Goal: Task Accomplishment & Management: Use online tool/utility

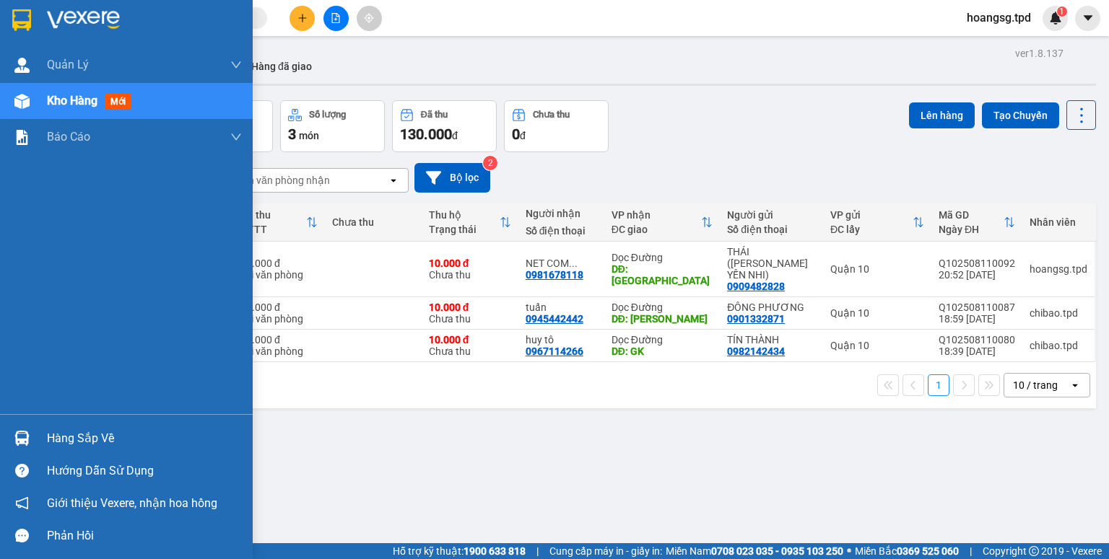
drag, startPoint x: 50, startPoint y: 441, endPoint x: 58, endPoint y: 401, distance: 41.3
click at [52, 439] on div "Hàng sắp về" at bounding box center [144, 439] width 195 height 22
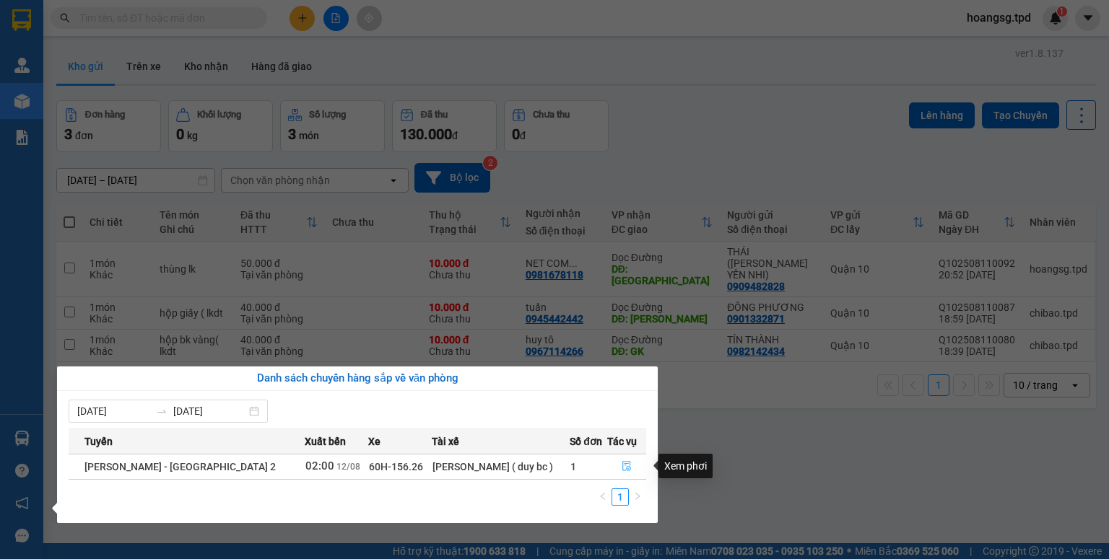
click at [627, 462] on icon "file-done" at bounding box center [627, 466] width 10 height 10
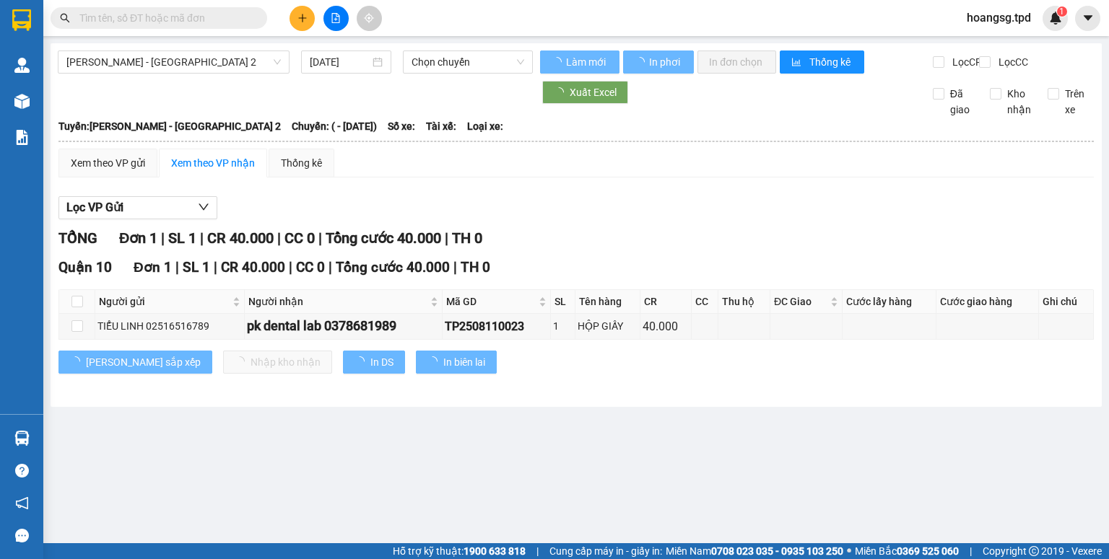
type input "[DATE]"
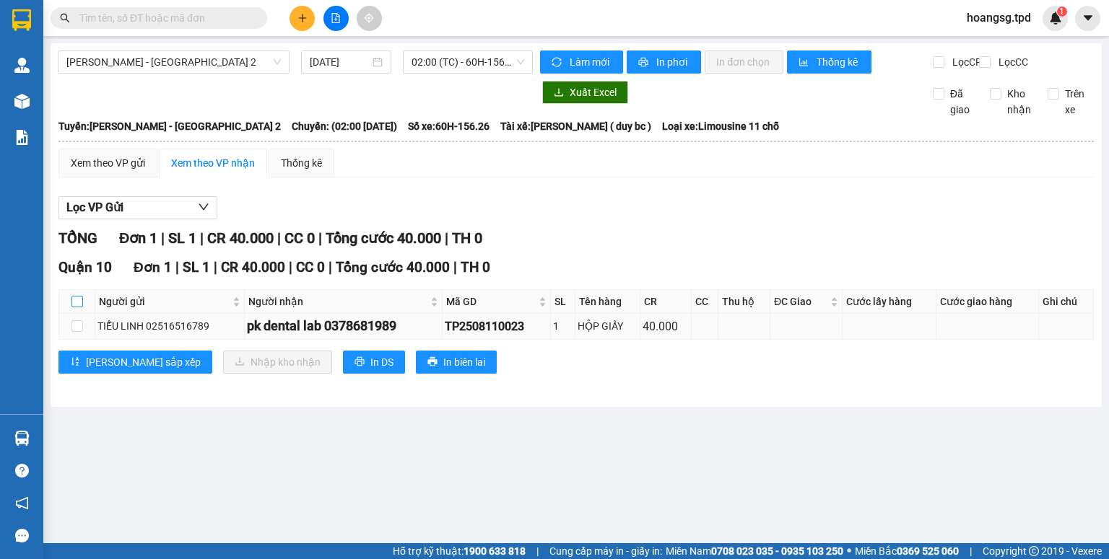
drag, startPoint x: 72, startPoint y: 314, endPoint x: 131, endPoint y: 341, distance: 64.9
click at [79, 308] on input "checkbox" at bounding box center [77, 302] width 12 height 12
checkbox input "true"
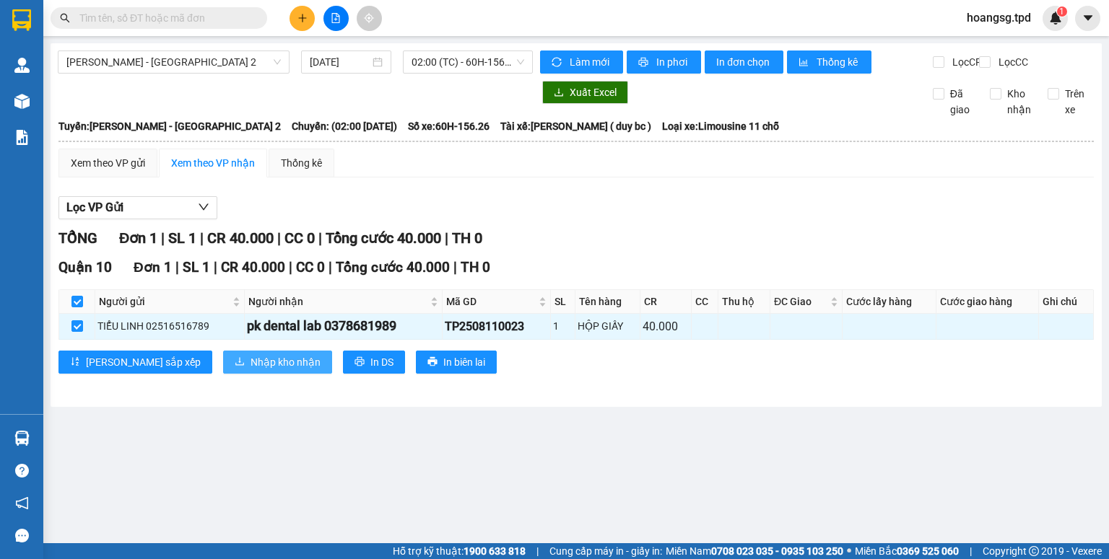
click at [223, 367] on button "Nhập kho nhận" at bounding box center [277, 362] width 109 height 23
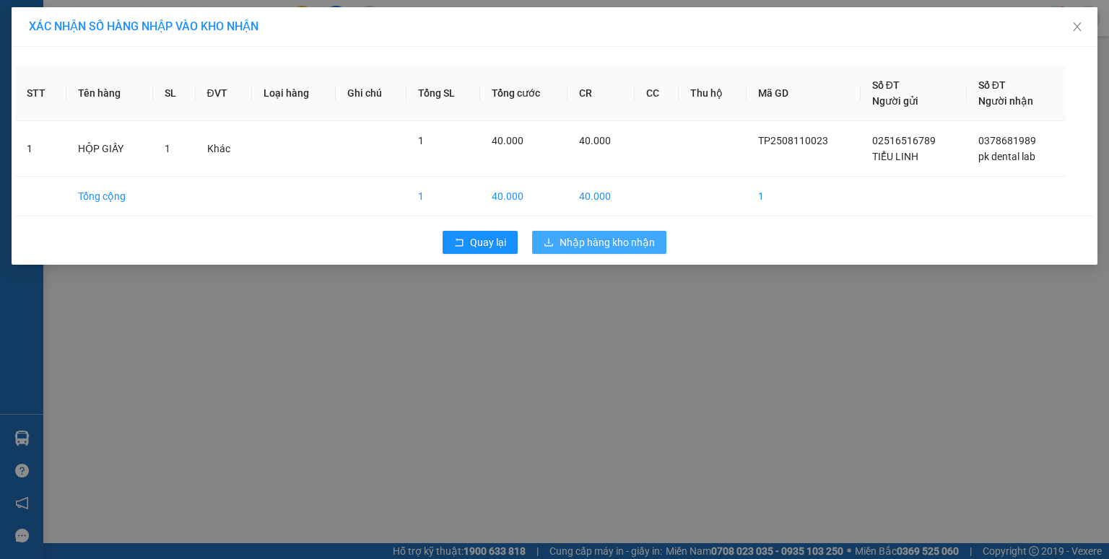
click at [589, 240] on span "Nhập hàng kho nhận" at bounding box center [606, 243] width 95 height 16
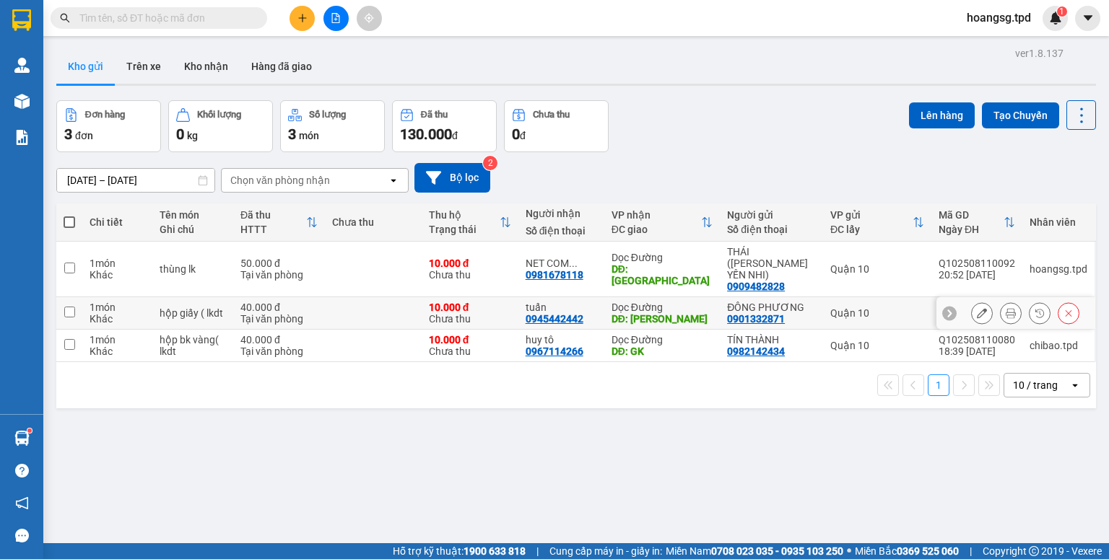
click at [71, 307] on input "checkbox" at bounding box center [69, 312] width 11 height 11
checkbox input "true"
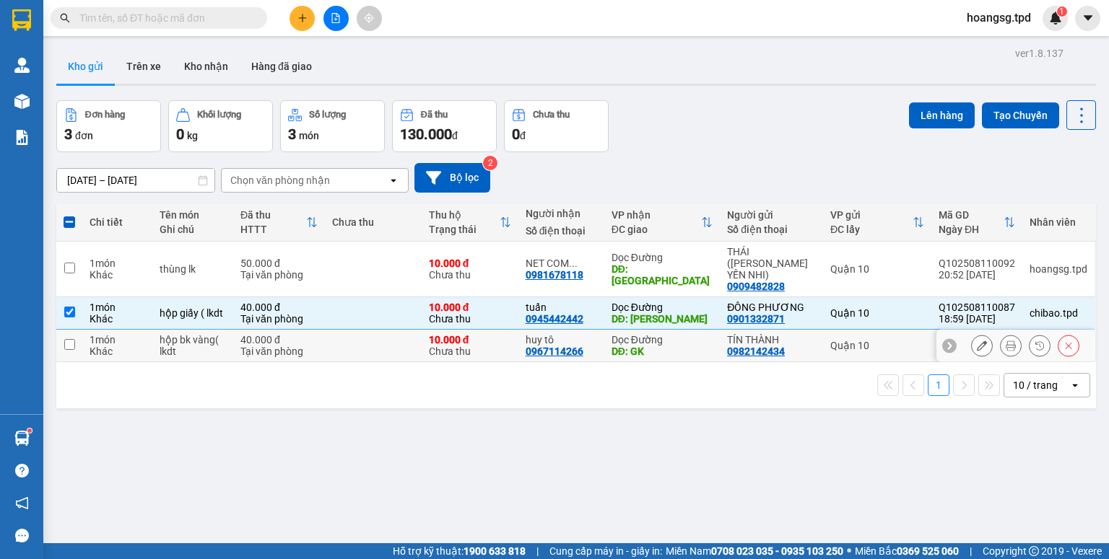
click at [70, 339] on input "checkbox" at bounding box center [69, 344] width 11 height 11
checkbox input "true"
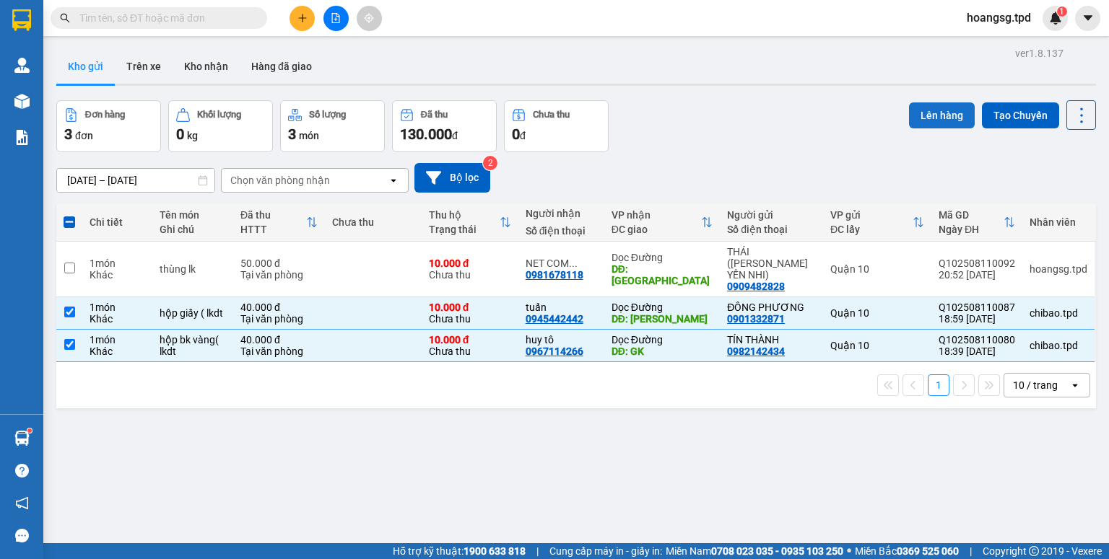
click at [931, 118] on button "Lên hàng" at bounding box center [942, 116] width 66 height 26
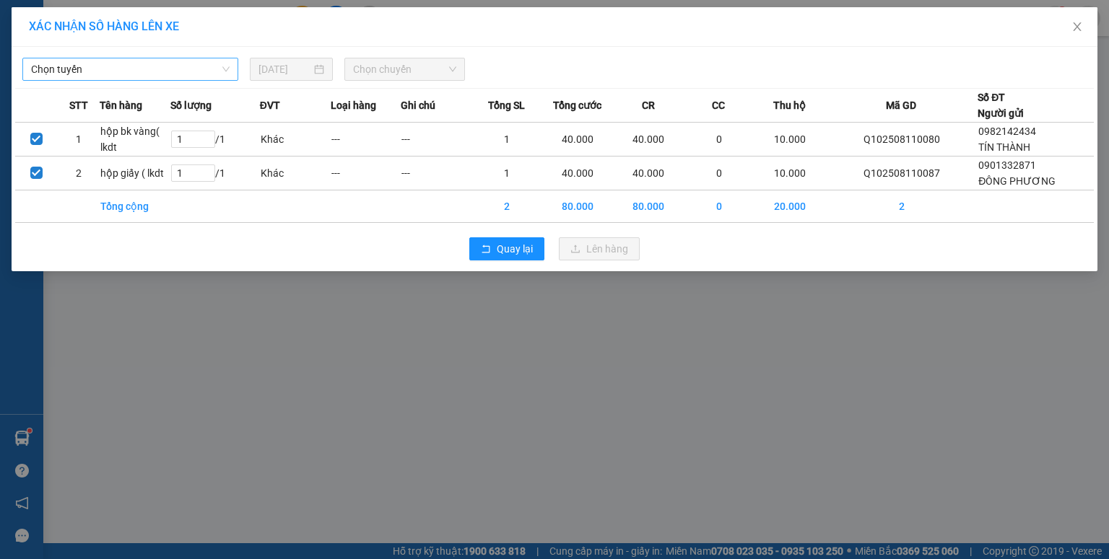
click at [139, 75] on span "Chọn tuyến" at bounding box center [130, 69] width 199 height 22
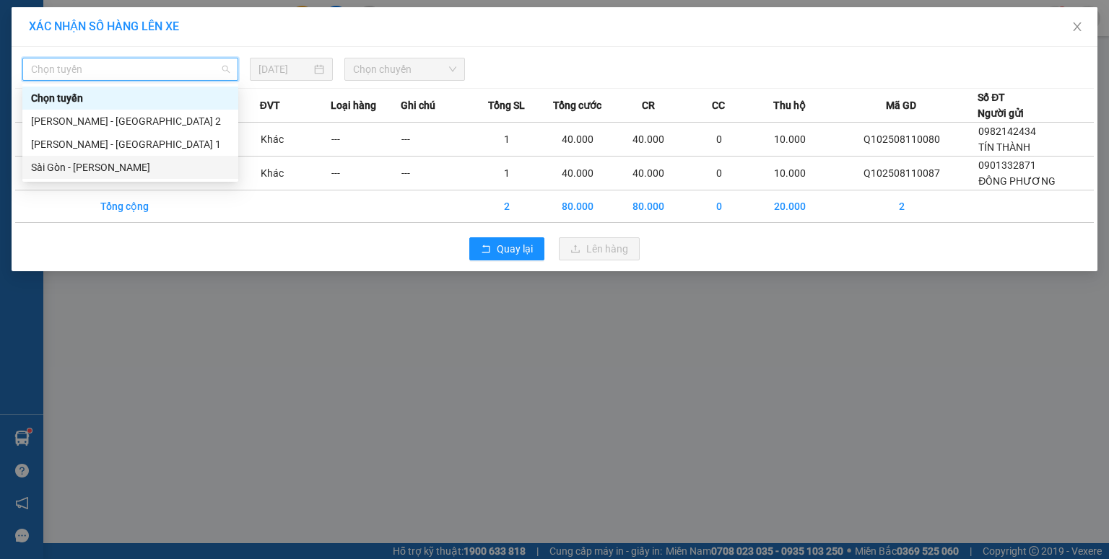
click at [121, 165] on div "Sài Gòn - [PERSON_NAME]" at bounding box center [130, 168] width 199 height 16
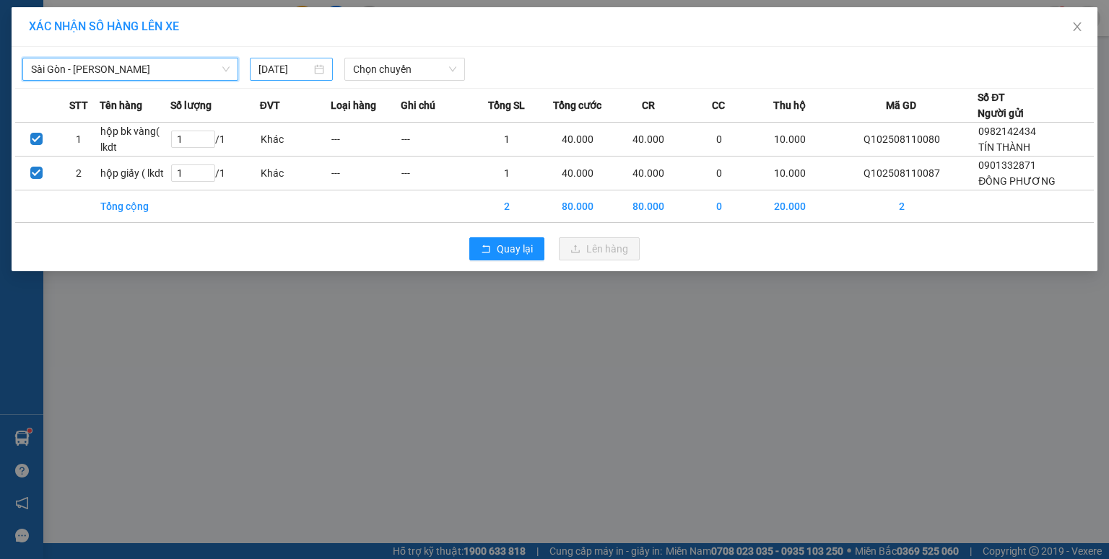
click at [264, 71] on input "[DATE]" at bounding box center [284, 69] width 53 height 16
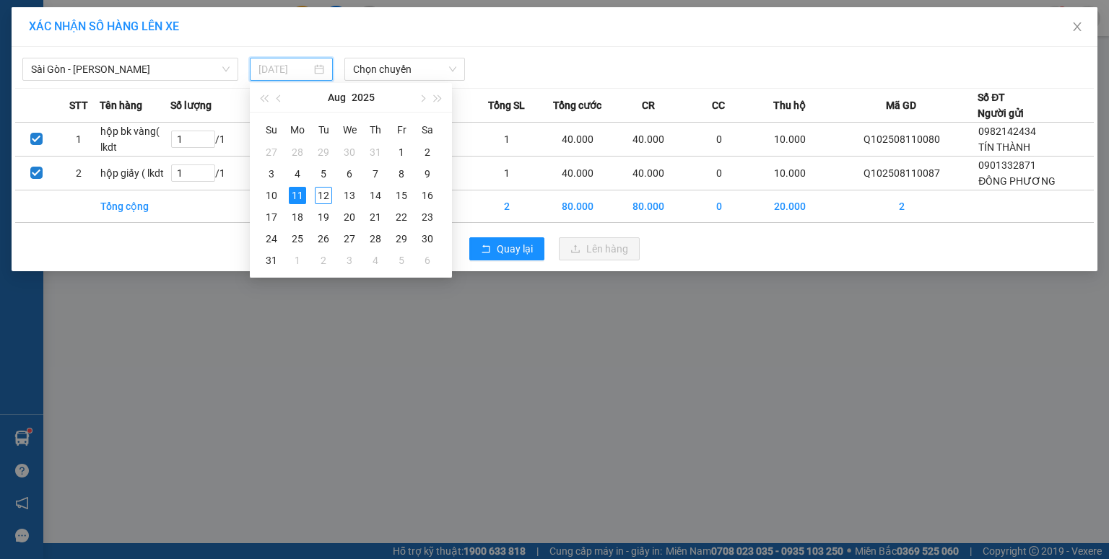
click at [318, 197] on div "12" at bounding box center [323, 195] width 17 height 17
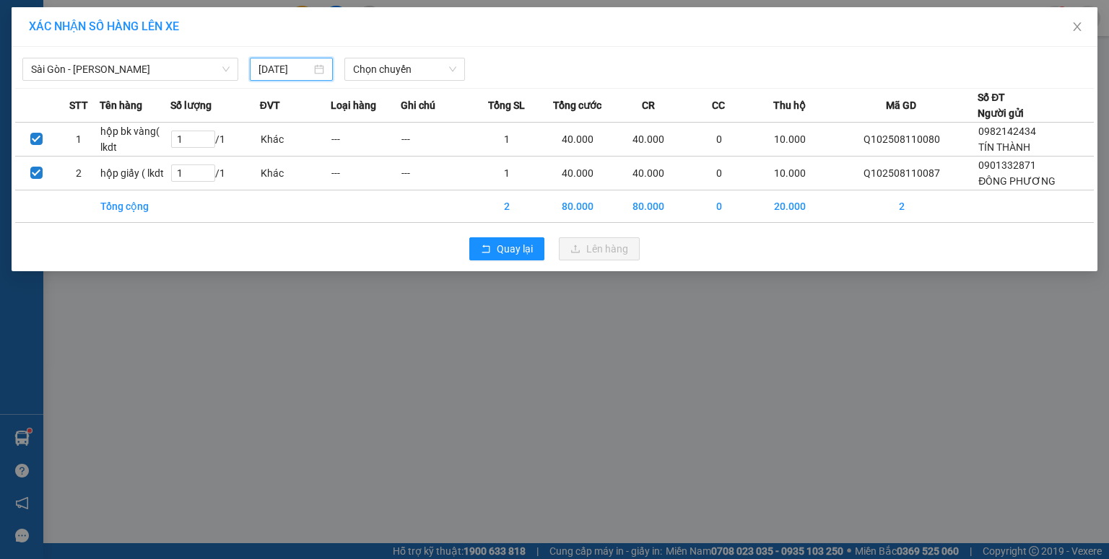
type input "[DATE]"
click at [384, 69] on span "Chọn chuyến" at bounding box center [405, 69] width 104 height 22
type input "d"
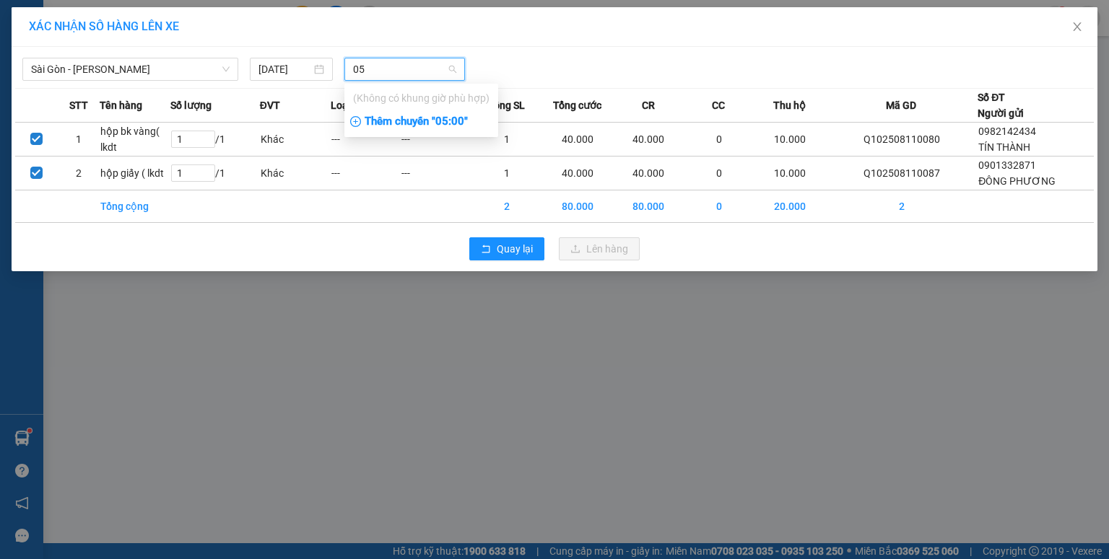
type input "05"
drag, startPoint x: 400, startPoint y: 117, endPoint x: 414, endPoint y: 116, distance: 14.5
click at [402, 118] on div "Thêm chuyến " 05:00 "" at bounding box center [421, 122] width 154 height 25
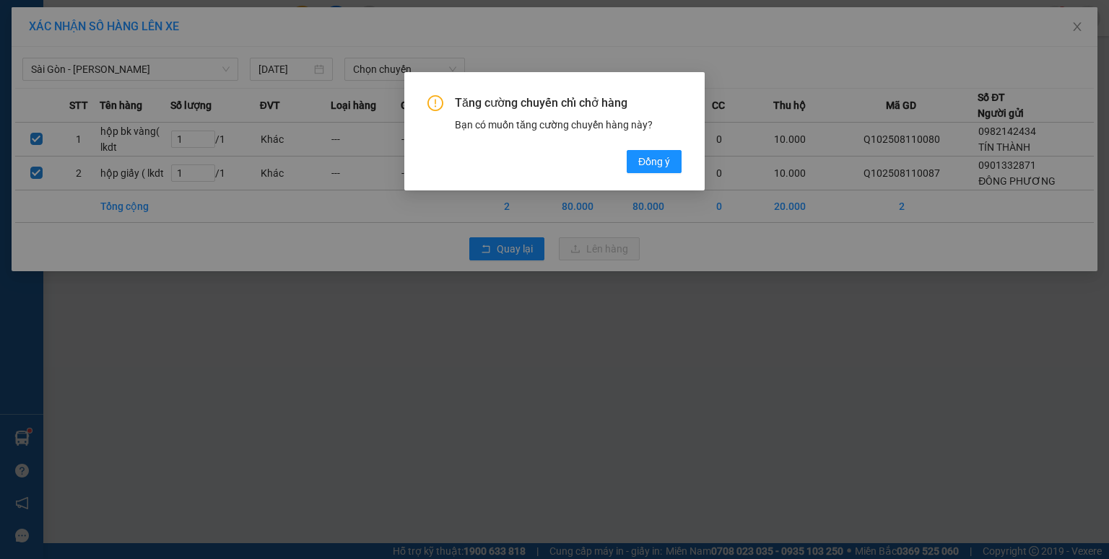
drag, startPoint x: 679, startPoint y: 165, endPoint x: 658, endPoint y: 146, distance: 28.1
click at [678, 165] on button "Đồng ý" at bounding box center [654, 161] width 55 height 23
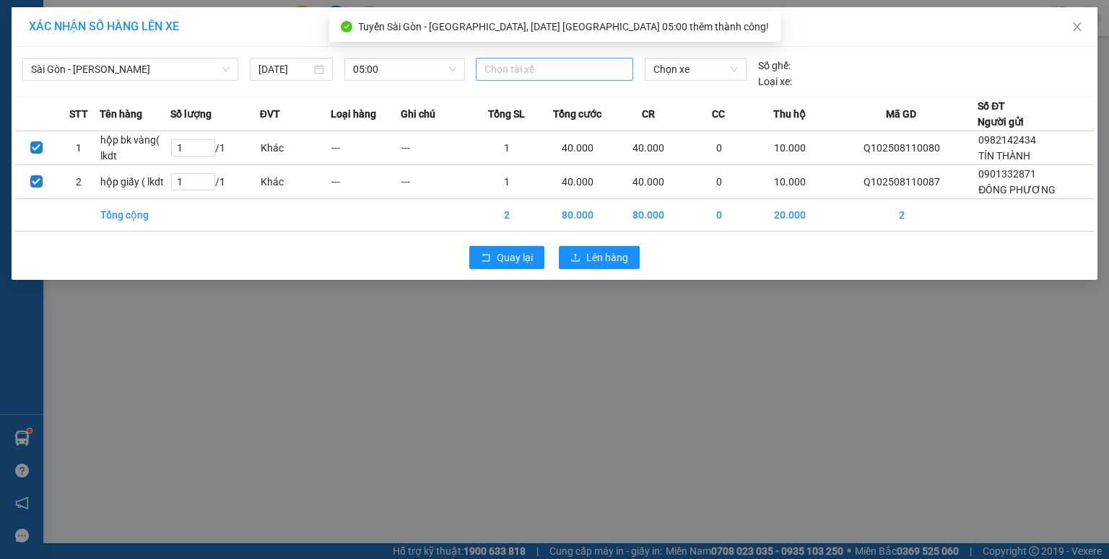
click at [542, 69] on div at bounding box center [554, 69] width 150 height 17
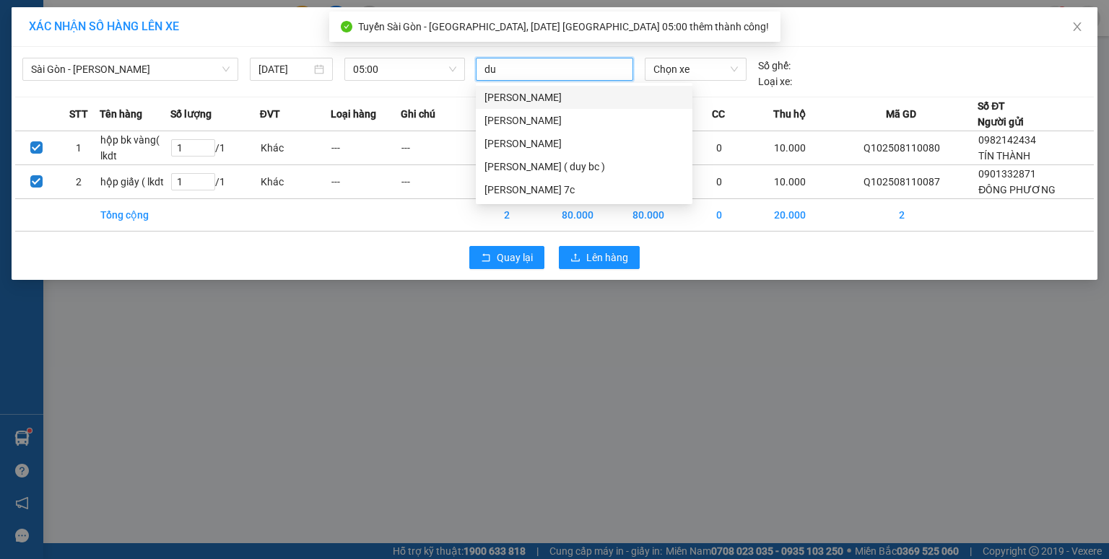
type input "duy"
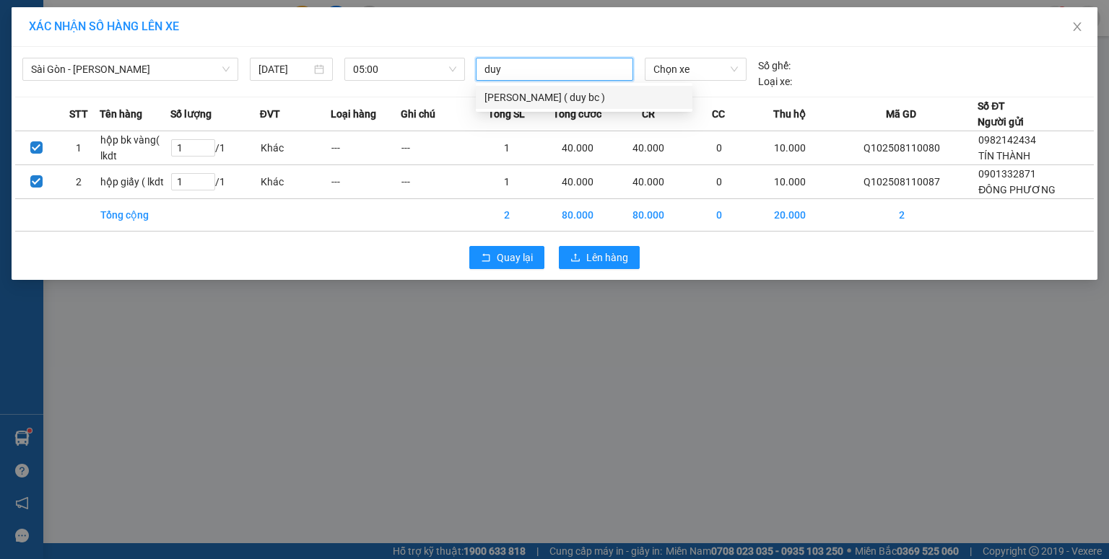
click at [544, 91] on div "[PERSON_NAME] ( duy bc )" at bounding box center [583, 98] width 199 height 16
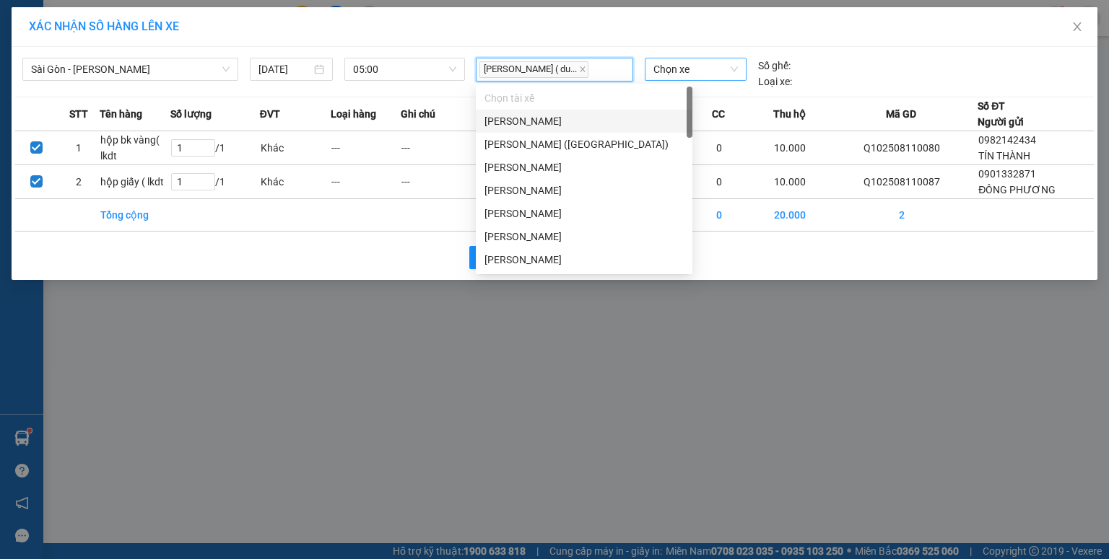
click at [668, 75] on span "Chọn xe" at bounding box center [695, 69] width 84 height 22
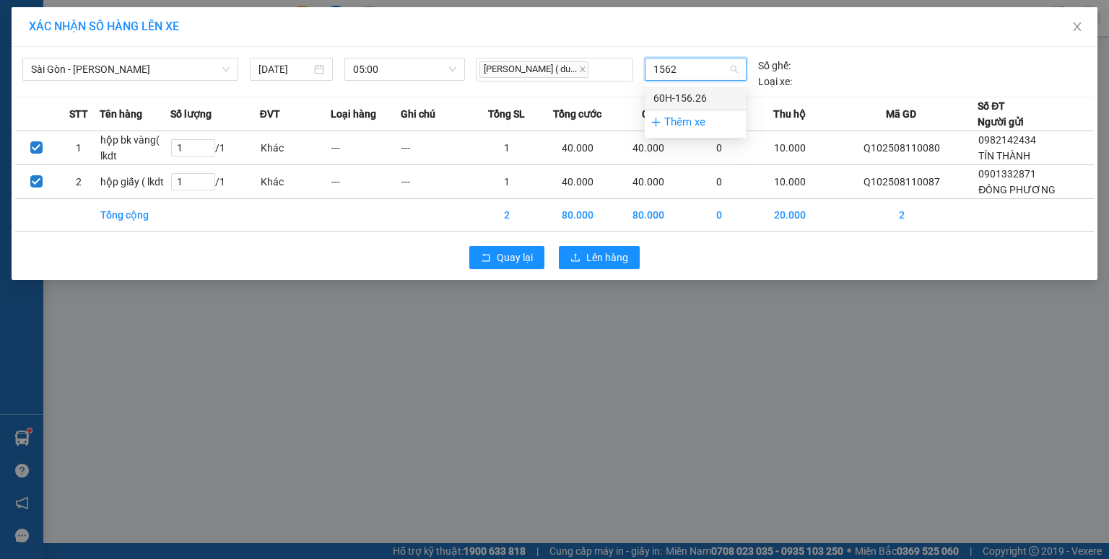
type input "15626"
click at [671, 94] on div "60H-156.26" at bounding box center [695, 98] width 84 height 16
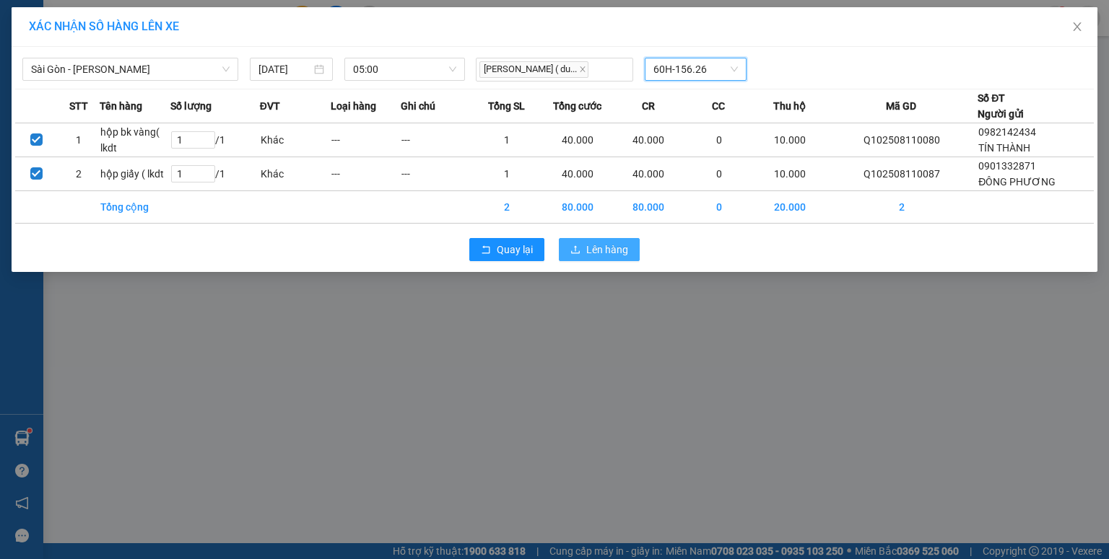
click at [597, 243] on span "Lên hàng" at bounding box center [607, 250] width 42 height 16
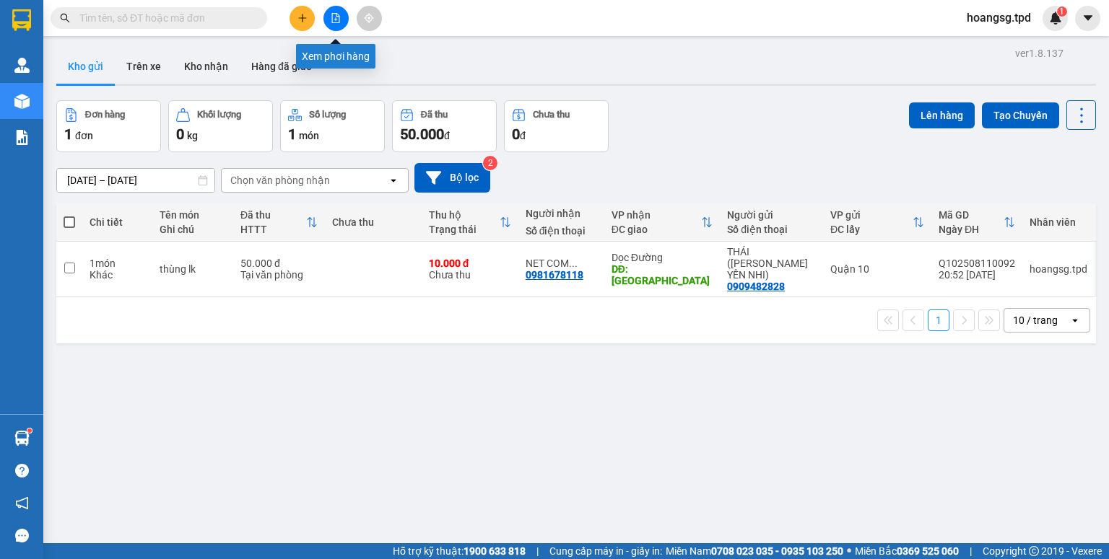
click at [329, 11] on button at bounding box center [335, 18] width 25 height 25
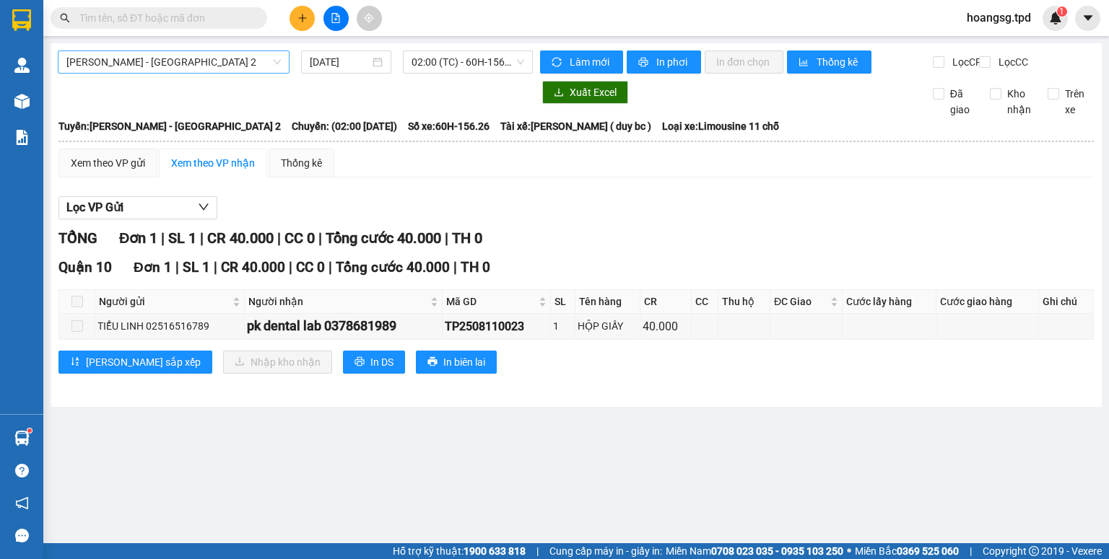
click at [215, 64] on span "[PERSON_NAME] - [GEOGRAPHIC_DATA] 2" at bounding box center [173, 62] width 214 height 22
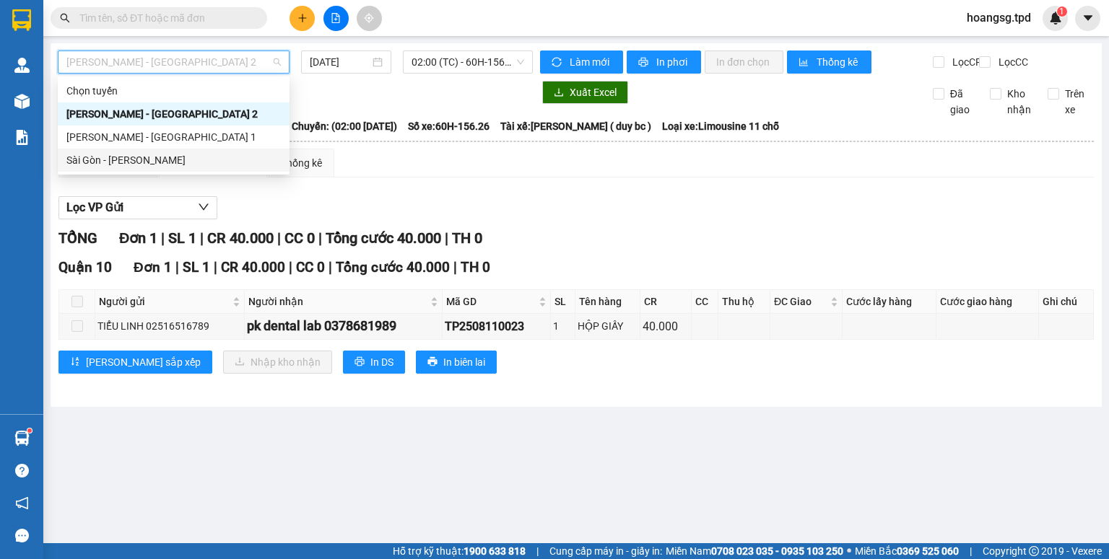
click at [167, 154] on div "Sài Gòn - [PERSON_NAME]" at bounding box center [173, 160] width 214 height 16
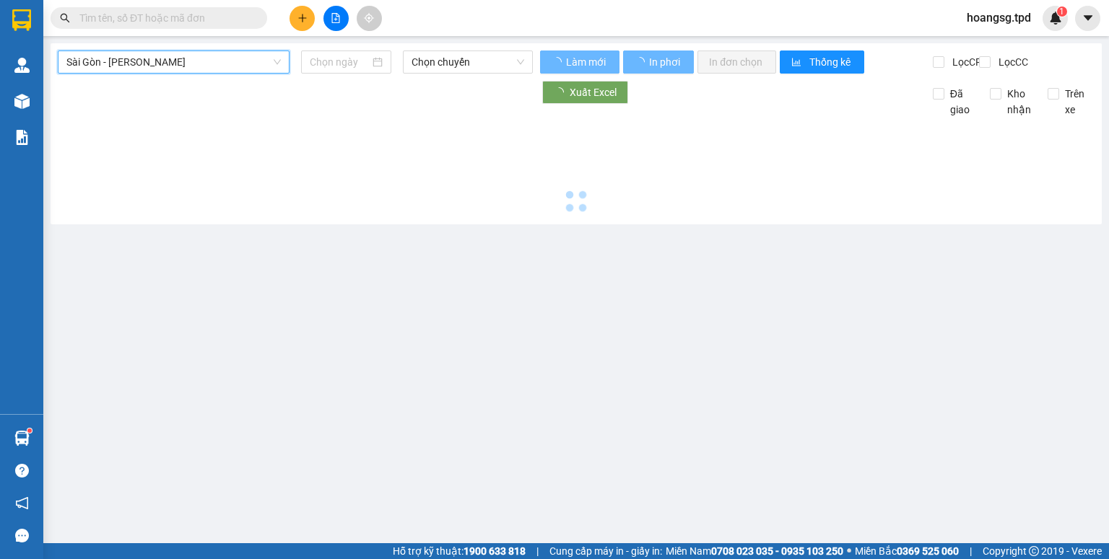
type input "[DATE]"
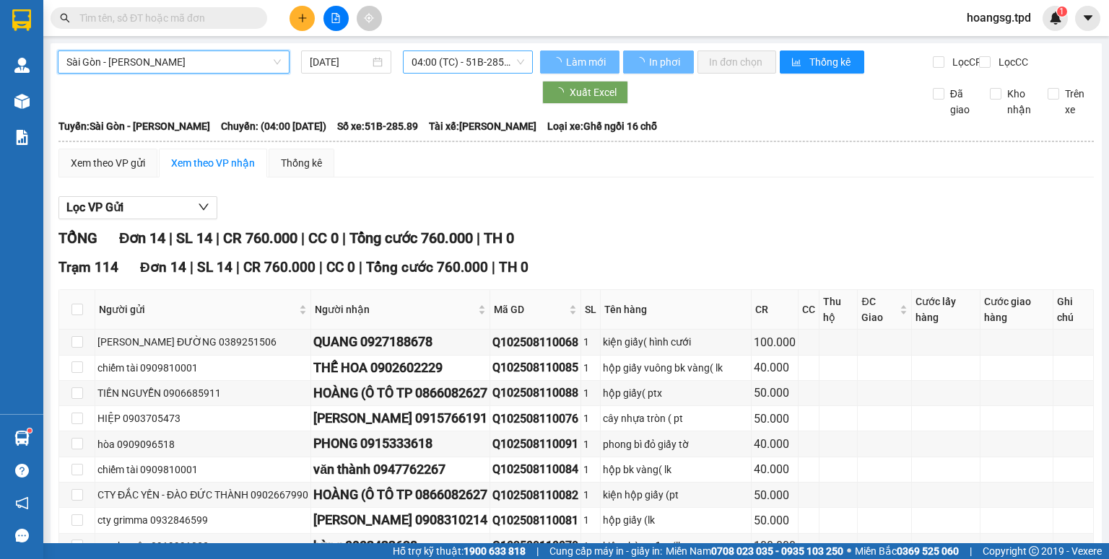
click at [475, 67] on span "04:00 (TC) - 51B-285.89" at bounding box center [467, 62] width 113 height 22
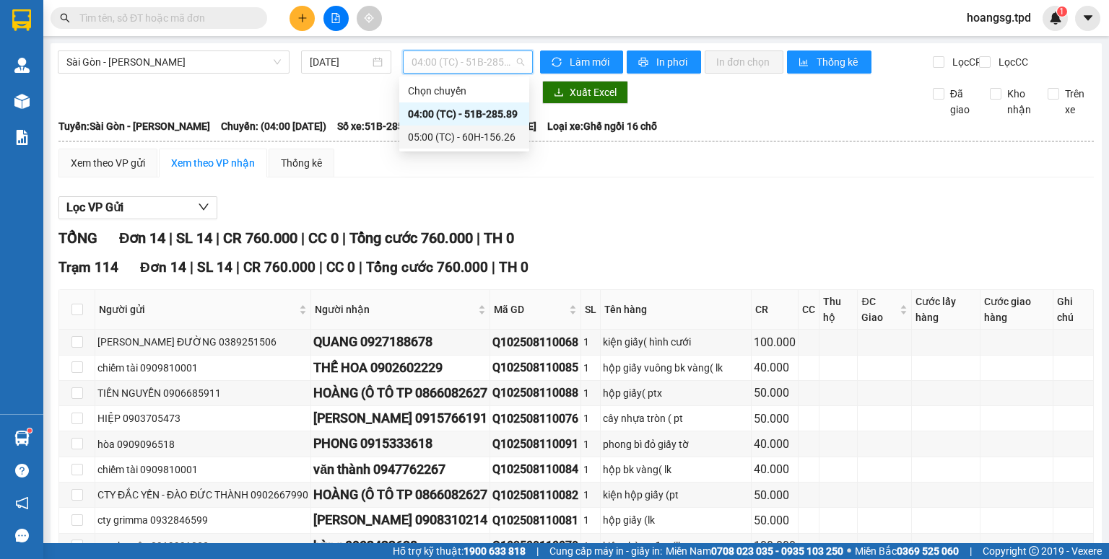
click at [458, 131] on div "05:00 (TC) - 60H-156.26" at bounding box center [464, 137] width 113 height 16
